Goal: Task Accomplishment & Management: Manage account settings

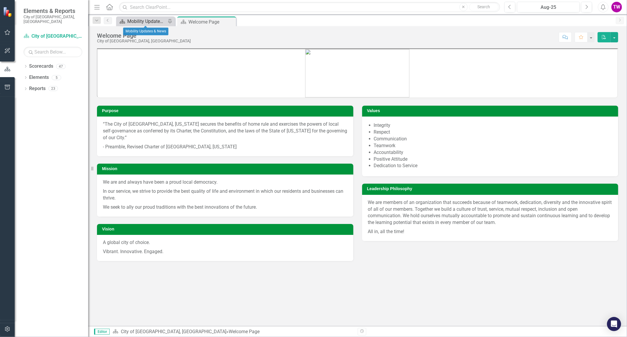
click at [151, 18] on div "Mobility Updates & News" at bounding box center [146, 21] width 39 height 7
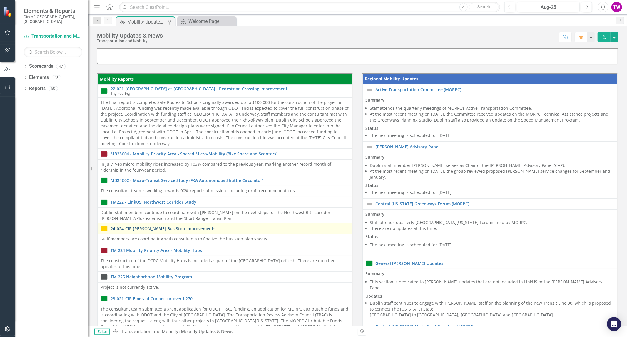
click at [180, 228] on link "24-024-CIP [PERSON_NAME] Bus Stop Improvements" at bounding box center [230, 228] width 239 height 4
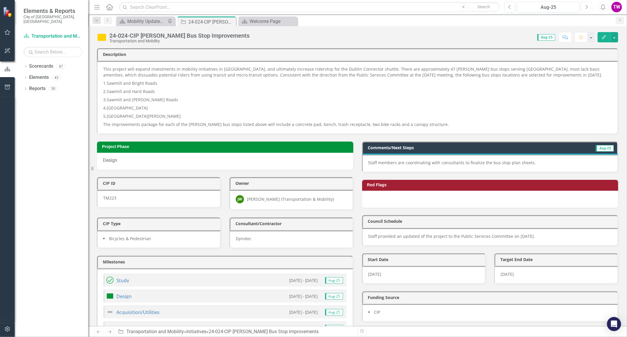
click at [586, 5] on icon "Next" at bounding box center [586, 6] width 3 height 5
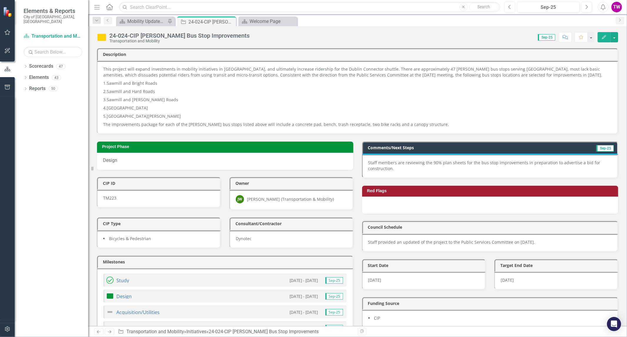
click at [509, 7] on icon "button" at bounding box center [510, 7] width 2 height 4
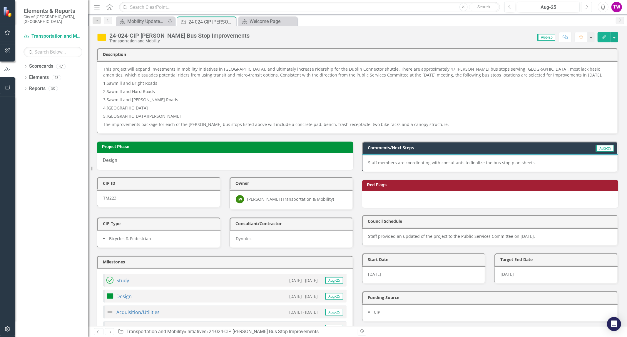
click at [585, 7] on icon "Next" at bounding box center [586, 6] width 3 height 5
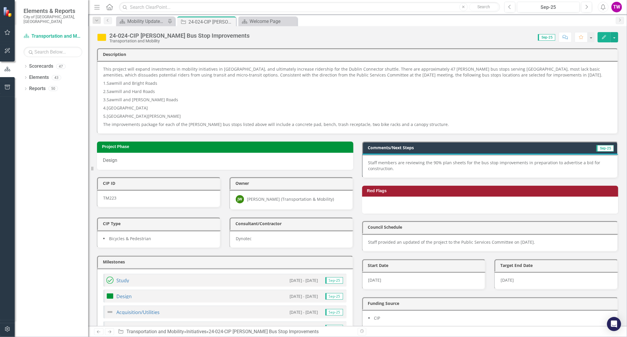
click at [559, 247] on div "Staff provided an updated of the project to the Public Services Committee on [D…" at bounding box center [490, 243] width 256 height 18
click at [554, 242] on p "Staff provided an updated of the project to the Public Services Committee on [D…" at bounding box center [491, 242] width 244 height 6
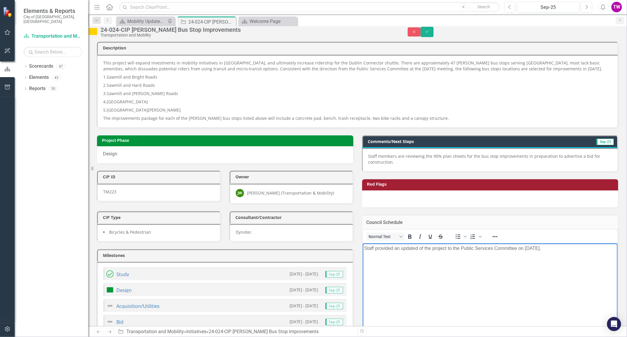
click at [575, 251] on p "Staff provided an updated of the project to the Public Services Committee on [D…" at bounding box center [490, 248] width 252 height 7
click at [557, 247] on p "Staff provided an updated of the project to the Public Services Committee on [D…" at bounding box center [490, 248] width 252 height 7
click at [402, 260] on p "Bid acceptance" at bounding box center [490, 259] width 252 height 7
click at [430, 34] on icon "Save" at bounding box center [427, 31] width 5 height 4
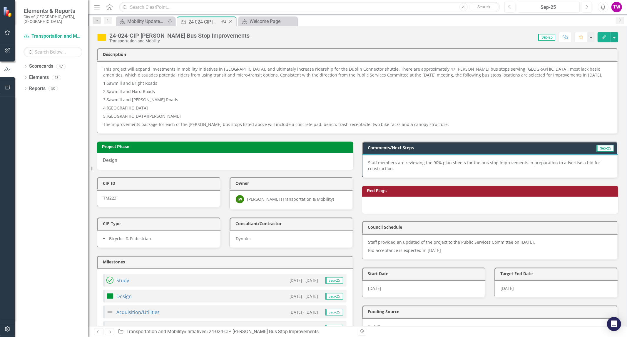
click at [230, 21] on icon "Close" at bounding box center [231, 21] width 6 height 5
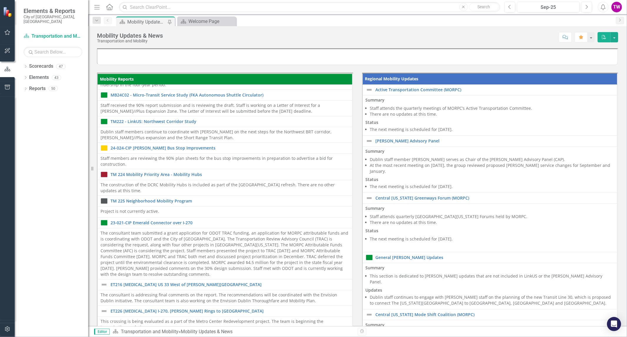
scroll to position [94, 0]
